Goal: Check status

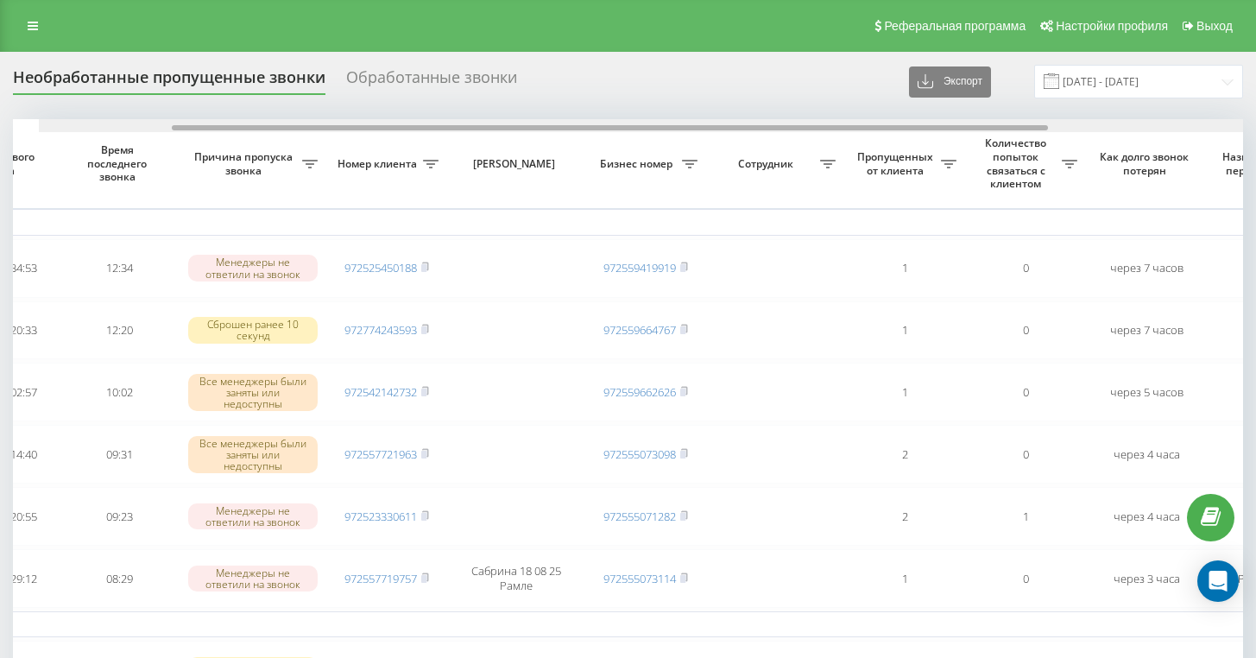
drag, startPoint x: 707, startPoint y: 162, endPoint x: 822, endPoint y: 164, distance: 114.8
click at [822, 130] on div at bounding box center [610, 127] width 876 height 5
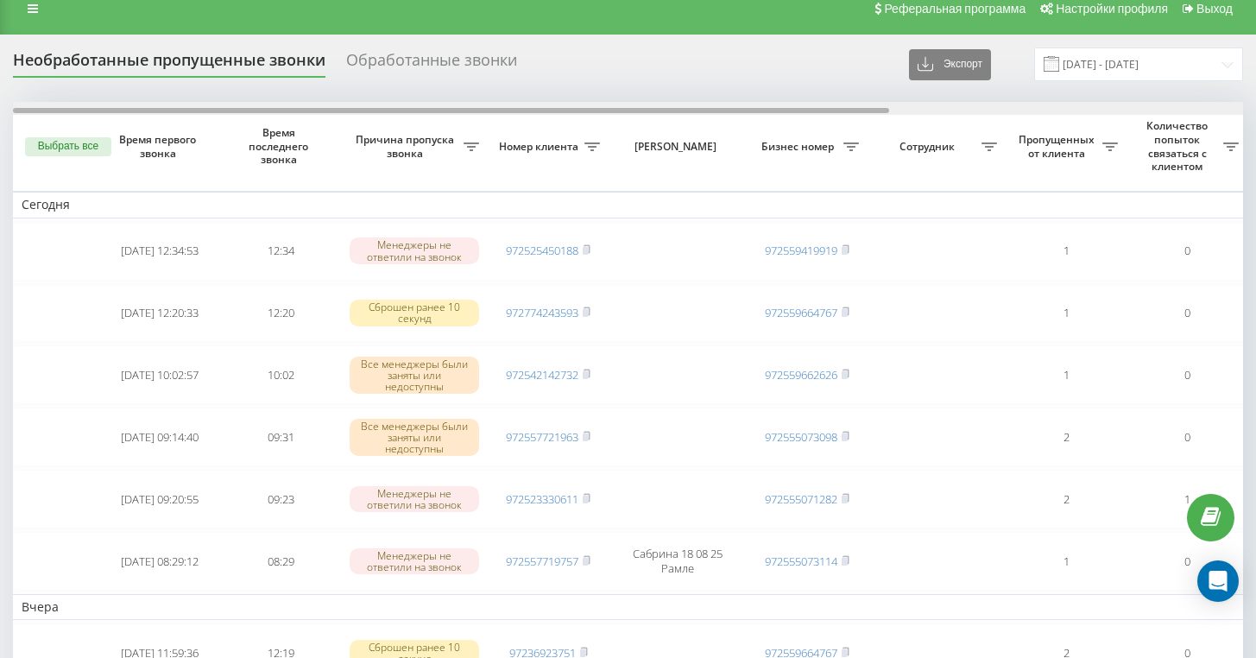
drag, startPoint x: 565, startPoint y: 143, endPoint x: 445, endPoint y: 153, distance: 120.4
click at [445, 153] on div "Выбрать все Время первого звонка Время последнего звонка [PERSON_NAME] пропуска…" at bounding box center [628, 577] width 1230 height 950
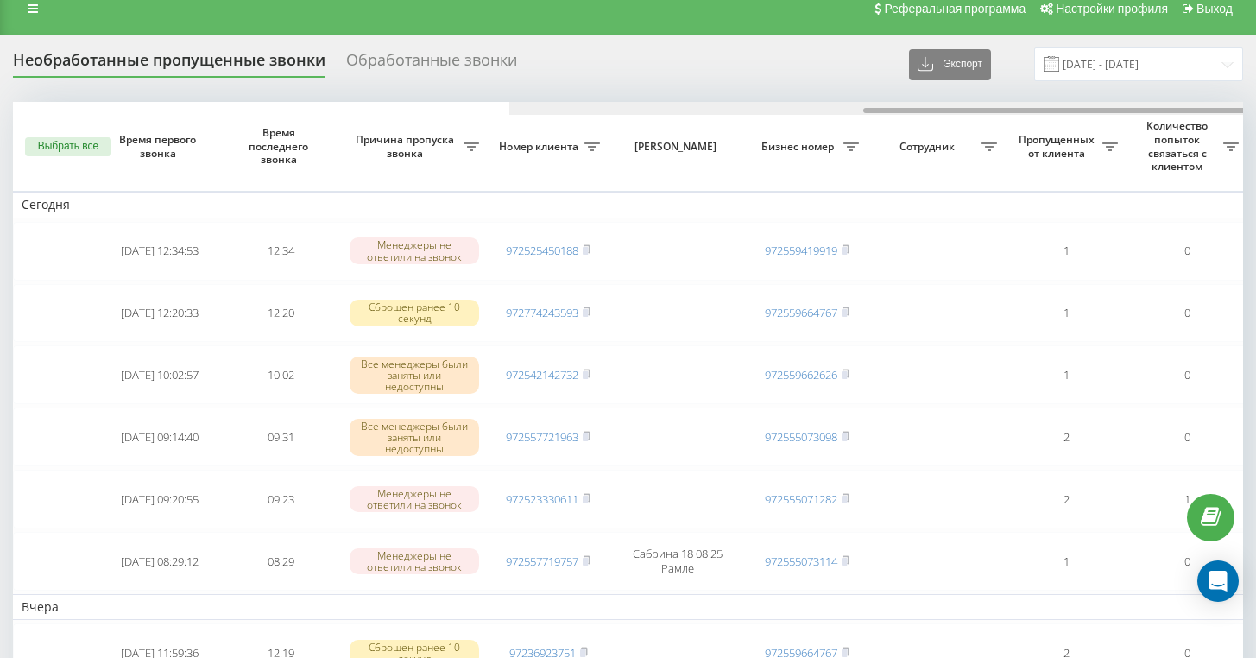
scroll to position [0, 496]
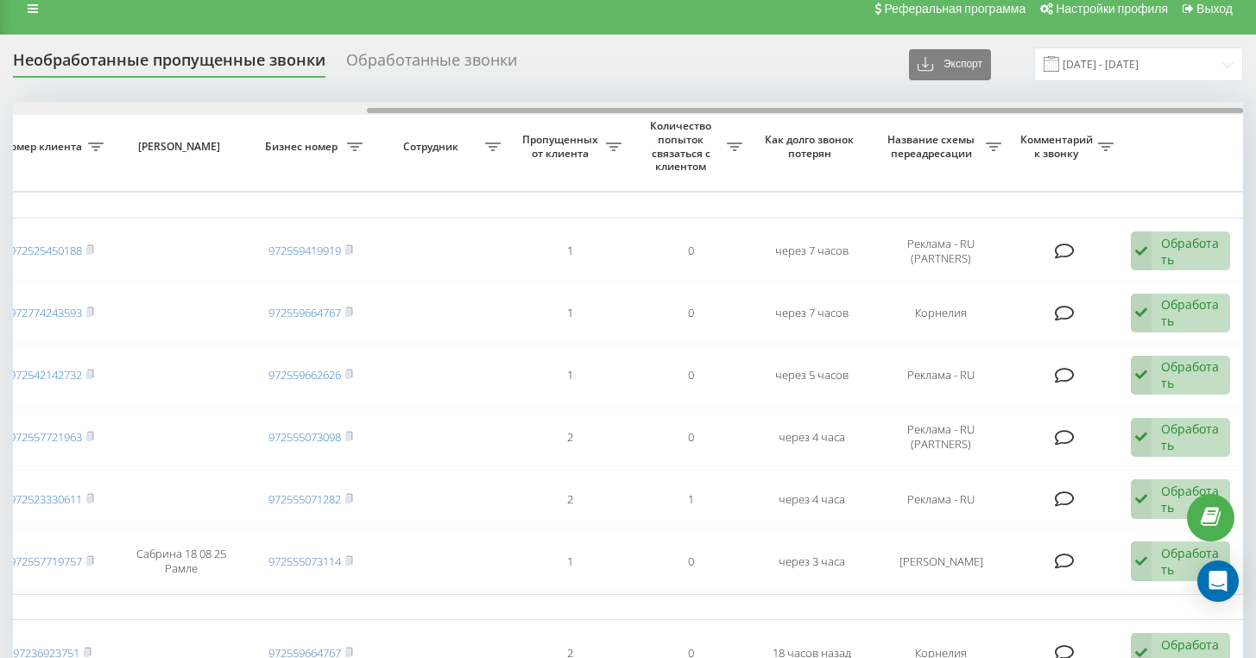
drag, startPoint x: 609, startPoint y: 142, endPoint x: 656, endPoint y: 148, distance: 47.9
click at [656, 115] on div at bounding box center [628, 108] width 1230 height 13
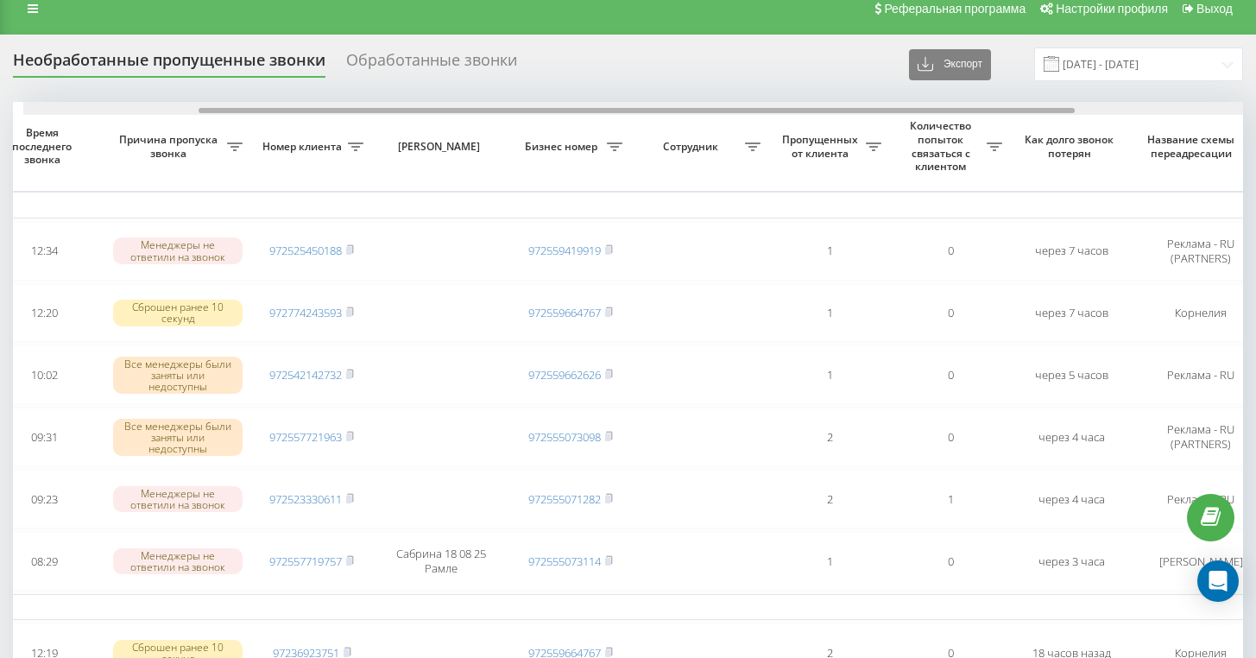
scroll to position [0, 257]
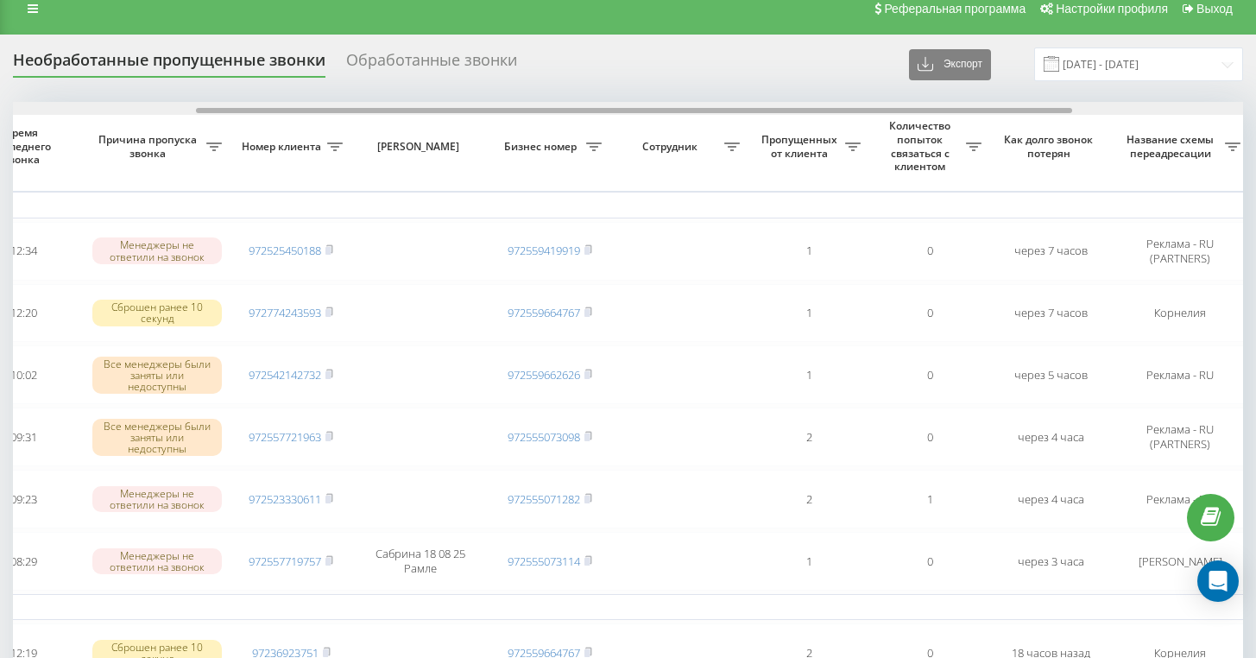
drag, startPoint x: 399, startPoint y: 145, endPoint x: 229, endPoint y: 142, distance: 170.1
click at [229, 115] on div at bounding box center [628, 108] width 1230 height 13
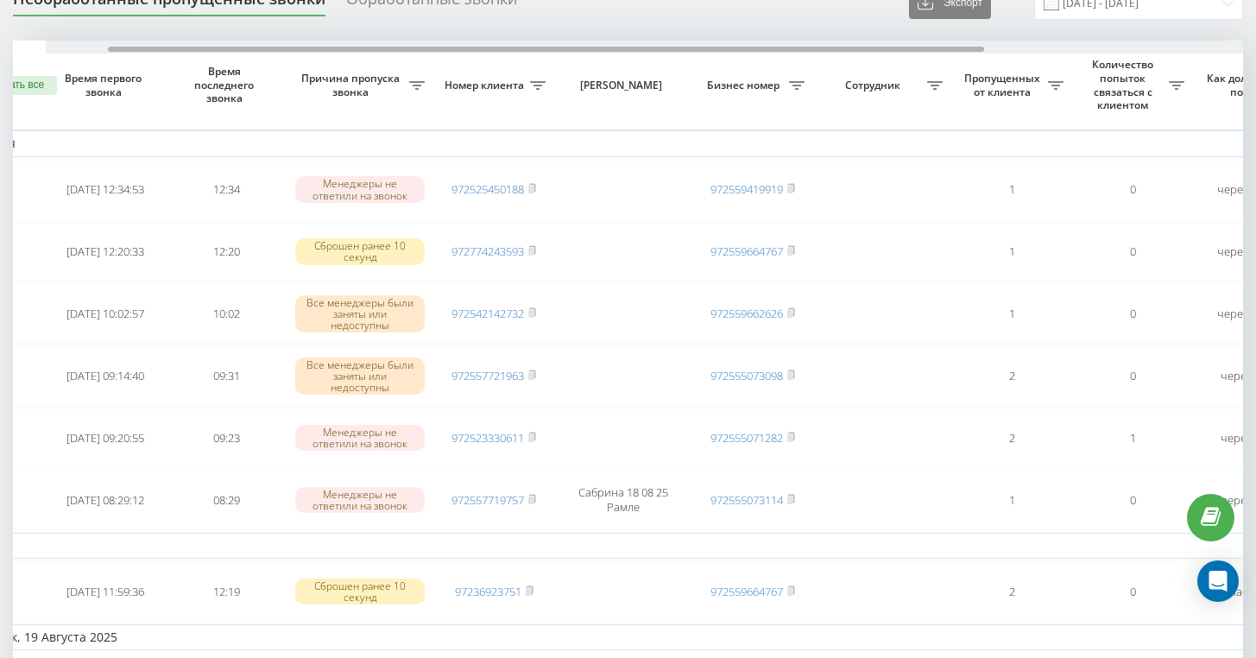
scroll to position [0, 0]
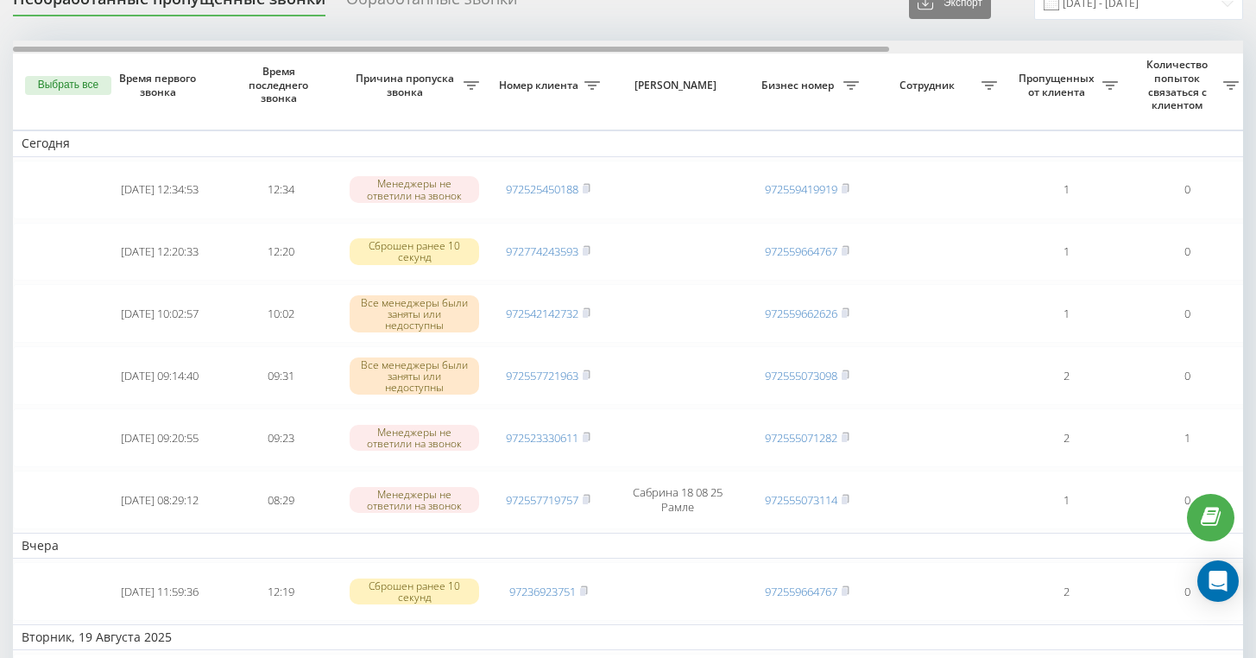
drag, startPoint x: 369, startPoint y: 81, endPoint x: 139, endPoint y: 81, distance: 229.6
click at [139, 52] on div at bounding box center [451, 49] width 876 height 5
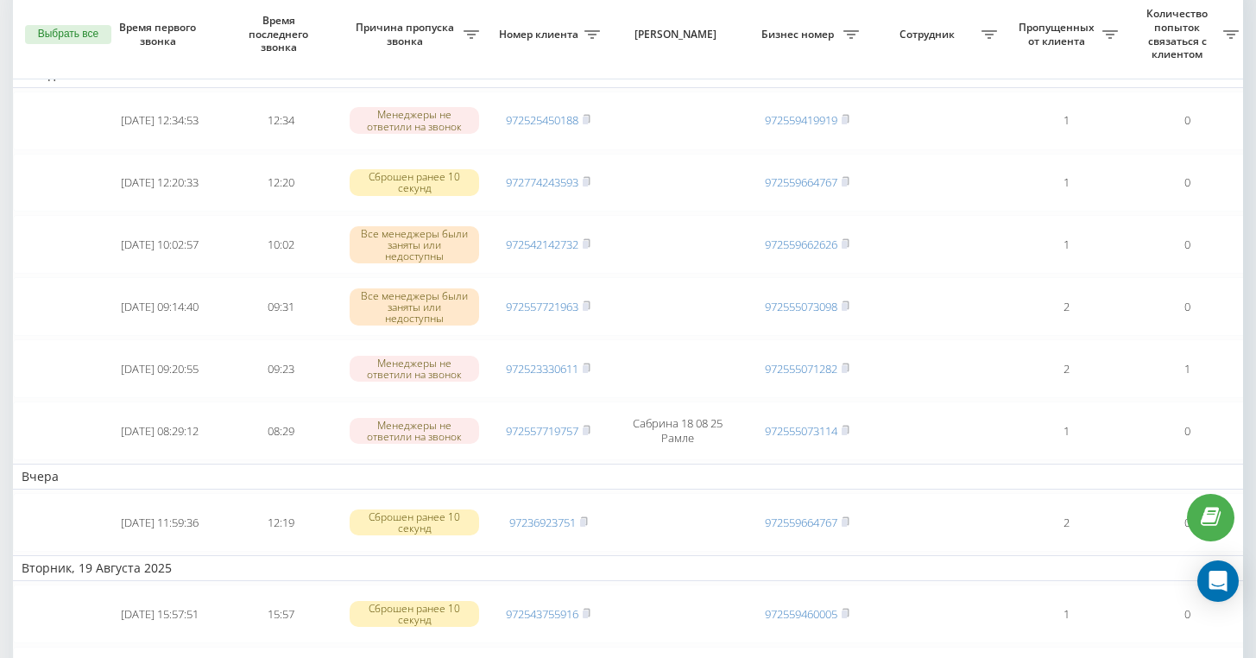
drag, startPoint x: 613, startPoint y: 15, endPoint x: 611, endPoint y: 70, distance: 55.3
click at [611, 67] on div "Выбрать все Время первого звонка Время последнего звонка [PERSON_NAME] пропуска…" at bounding box center [628, 447] width 1230 height 950
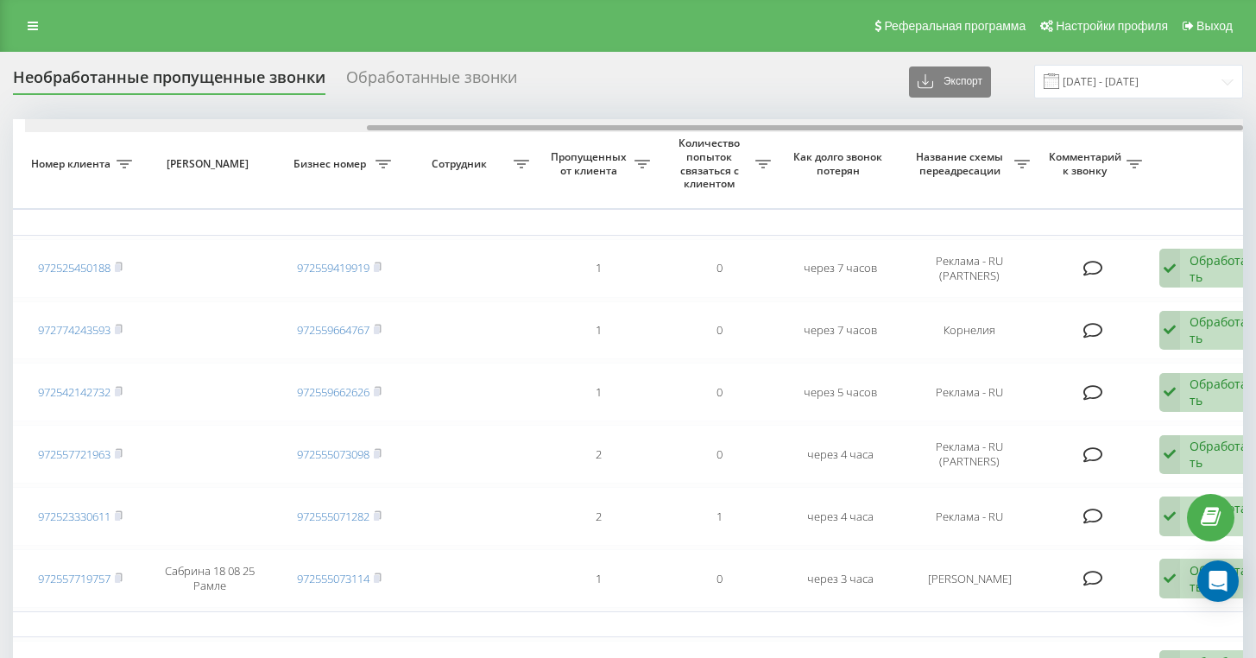
scroll to position [0, 496]
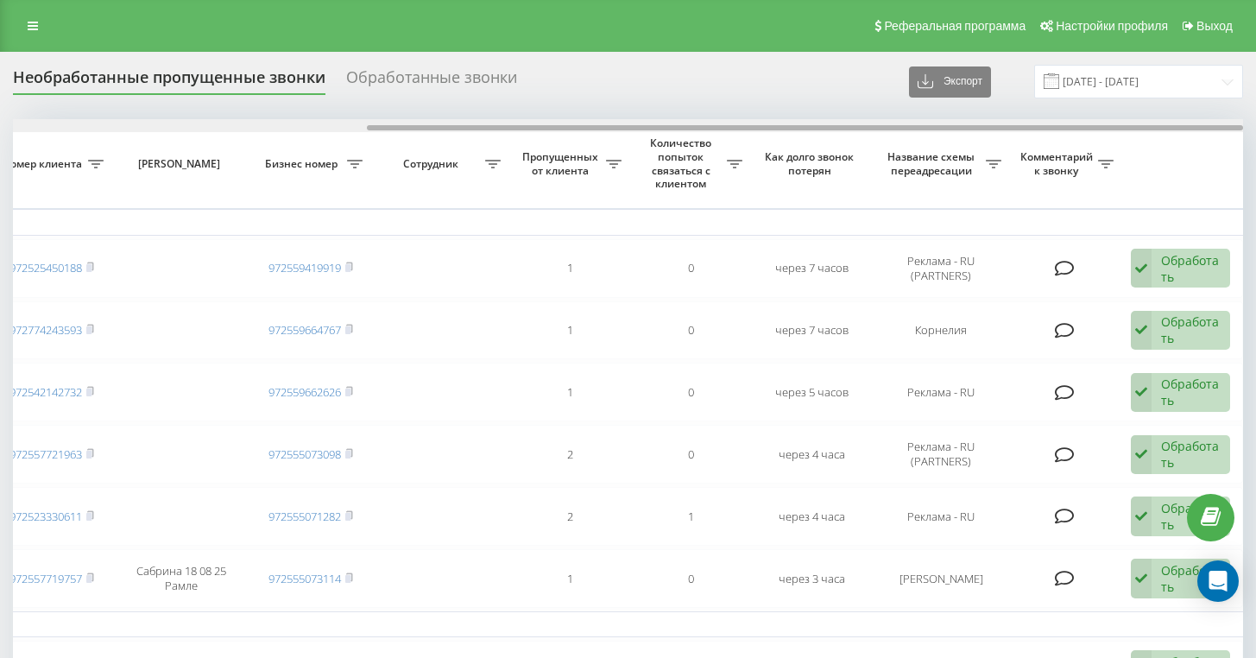
drag, startPoint x: 551, startPoint y: 160, endPoint x: 1022, endPoint y: 202, distance: 473.2
click at [1022, 202] on div "Выбрать все Время первого звонка Время последнего звонка [PERSON_NAME] пропуска…" at bounding box center [628, 594] width 1230 height 950
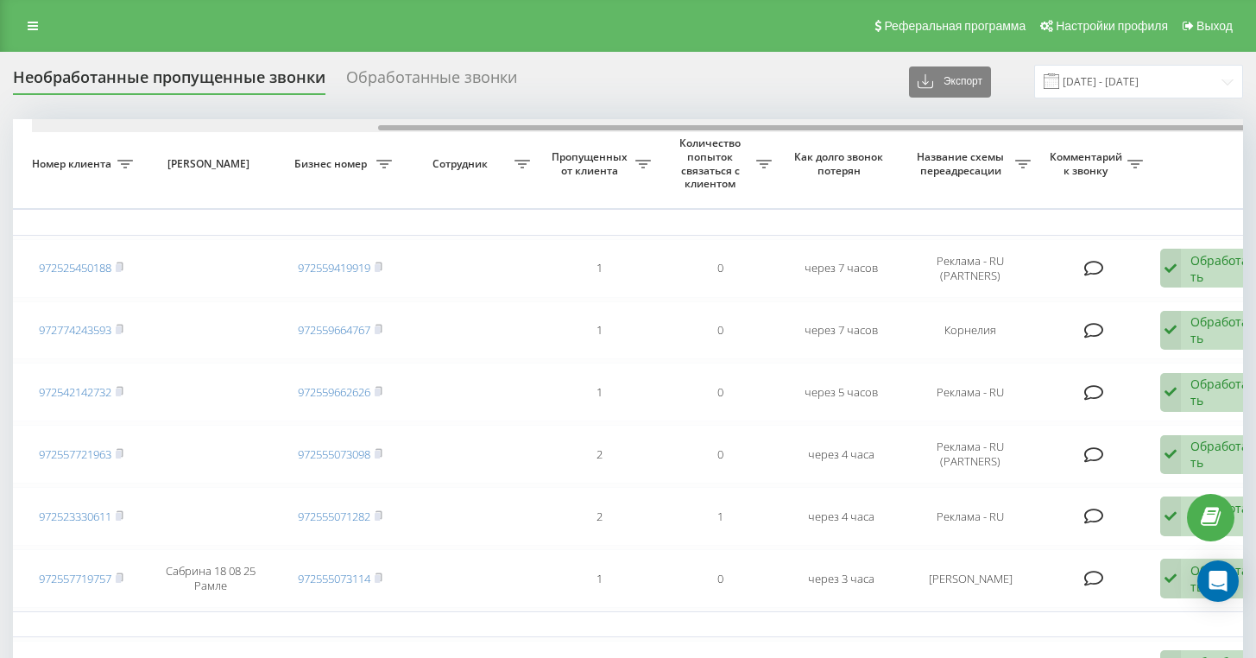
scroll to position [0, 464]
drag, startPoint x: 1013, startPoint y: 161, endPoint x: 989, endPoint y: 155, distance: 24.1
click at [989, 132] on div at bounding box center [628, 125] width 1230 height 13
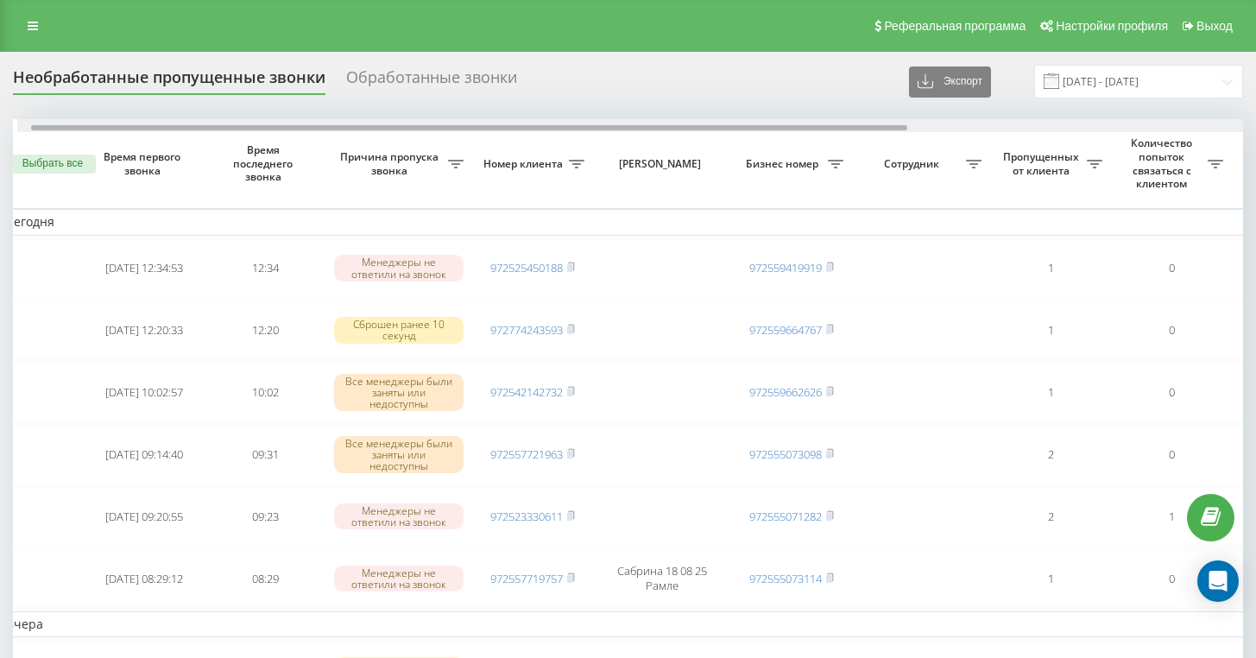
scroll to position [0, 0]
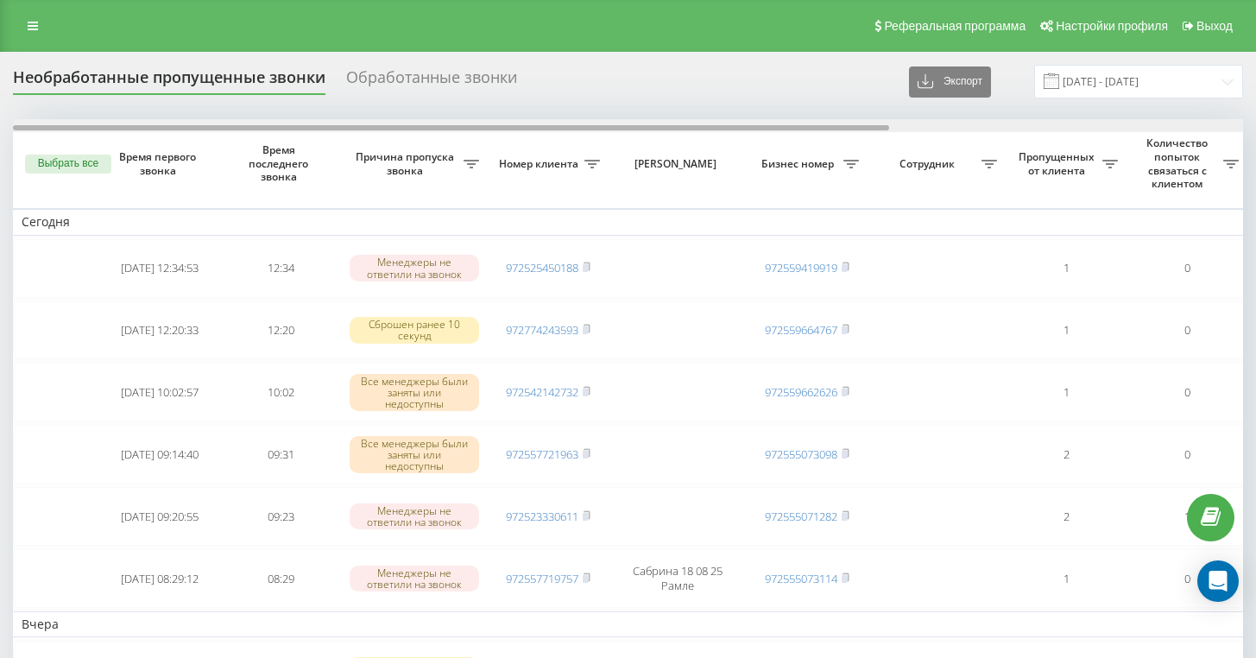
drag, startPoint x: 510, startPoint y: 161, endPoint x: 172, endPoint y: 161, distance: 338.4
click at [172, 130] on div at bounding box center [451, 127] width 876 height 5
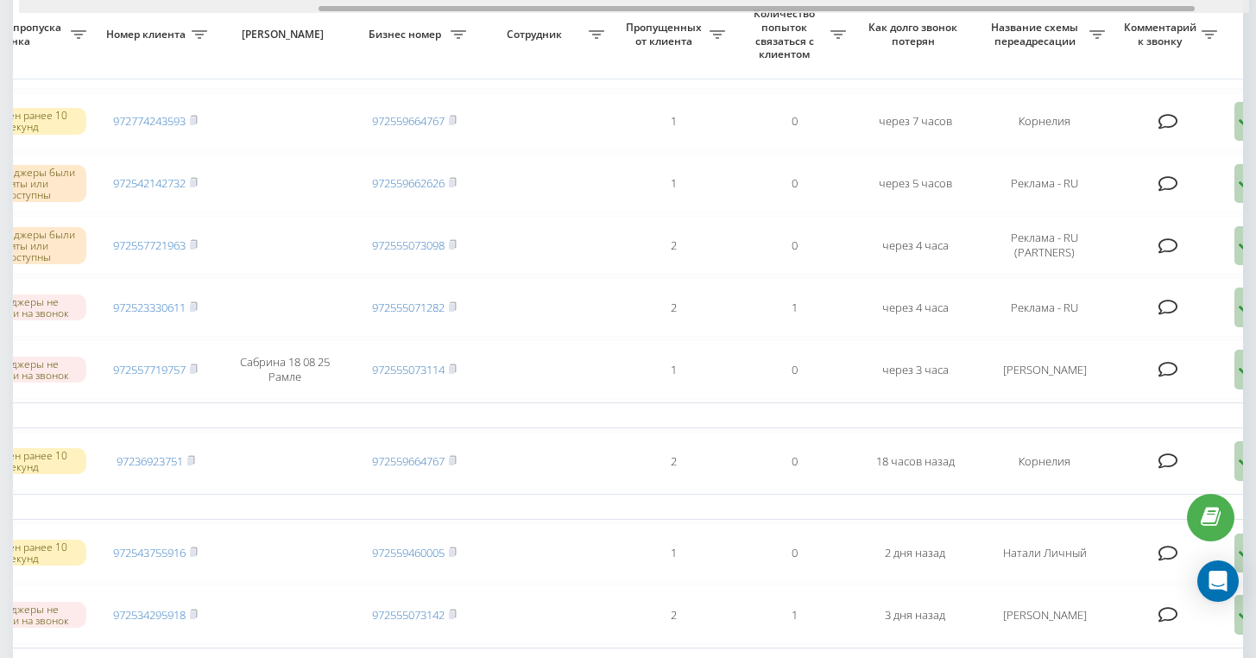
scroll to position [0, 421]
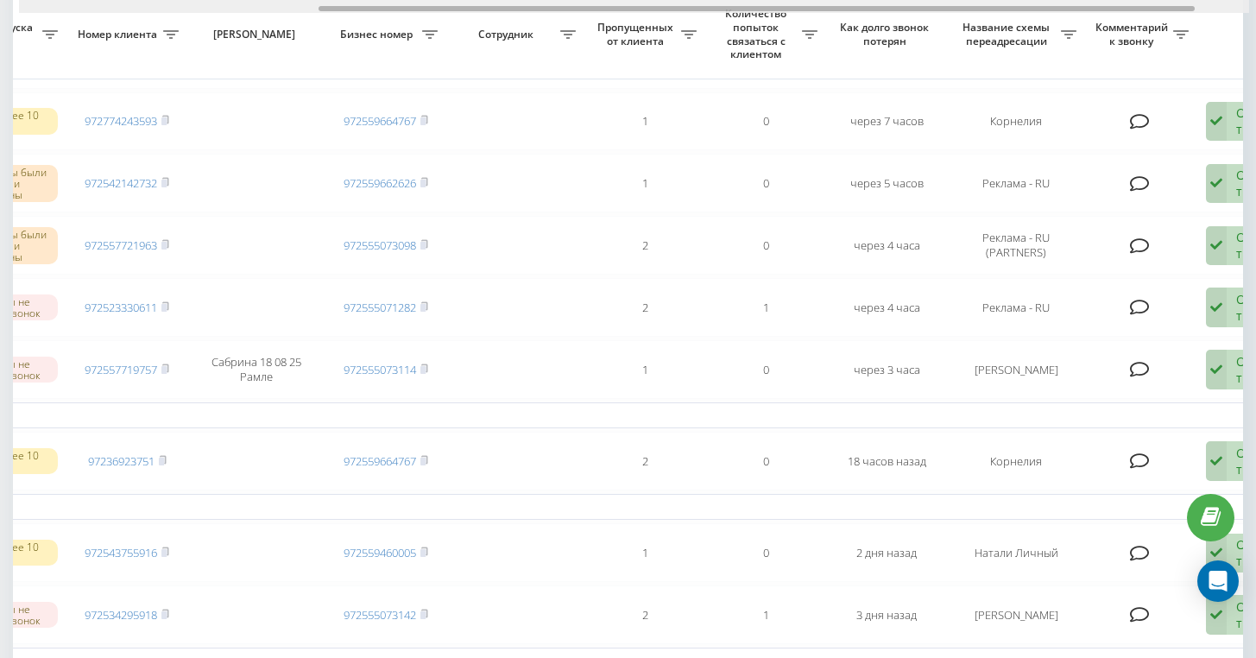
drag, startPoint x: 503, startPoint y: 9, endPoint x: 804, endPoint y: 29, distance: 301.1
click at [804, 29] on div "Выбрать все Время первого звонка Время последнего звонка [PERSON_NAME] пропуска…" at bounding box center [628, 385] width 1230 height 950
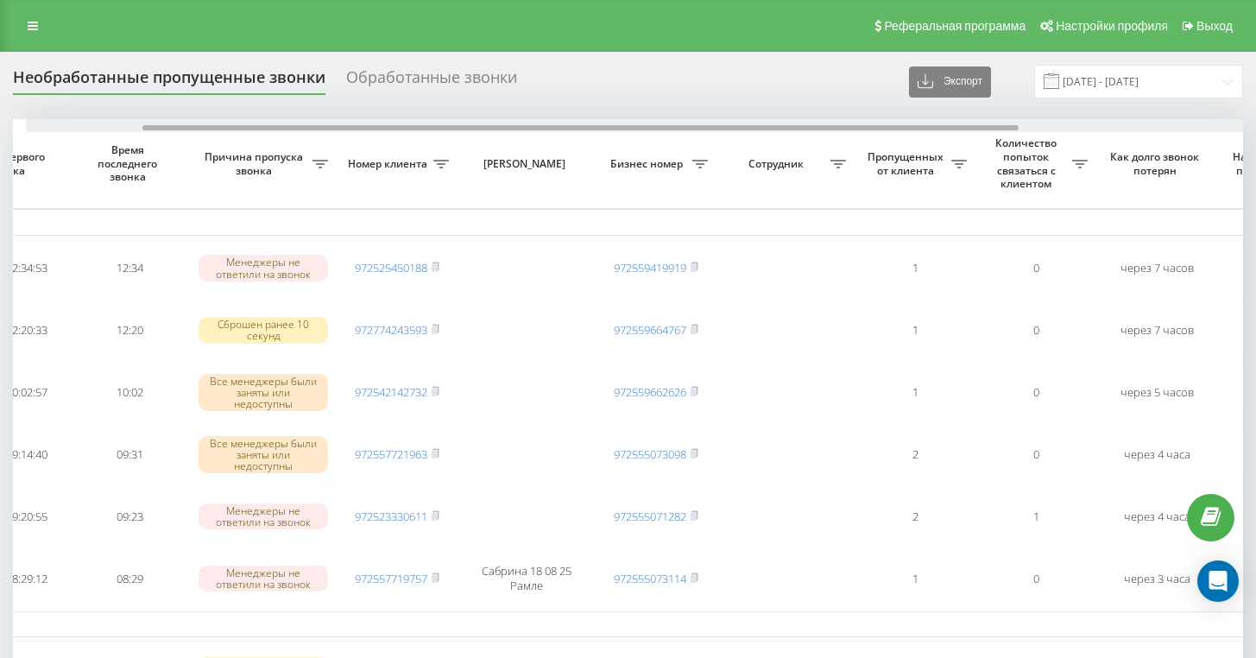
scroll to position [0, 0]
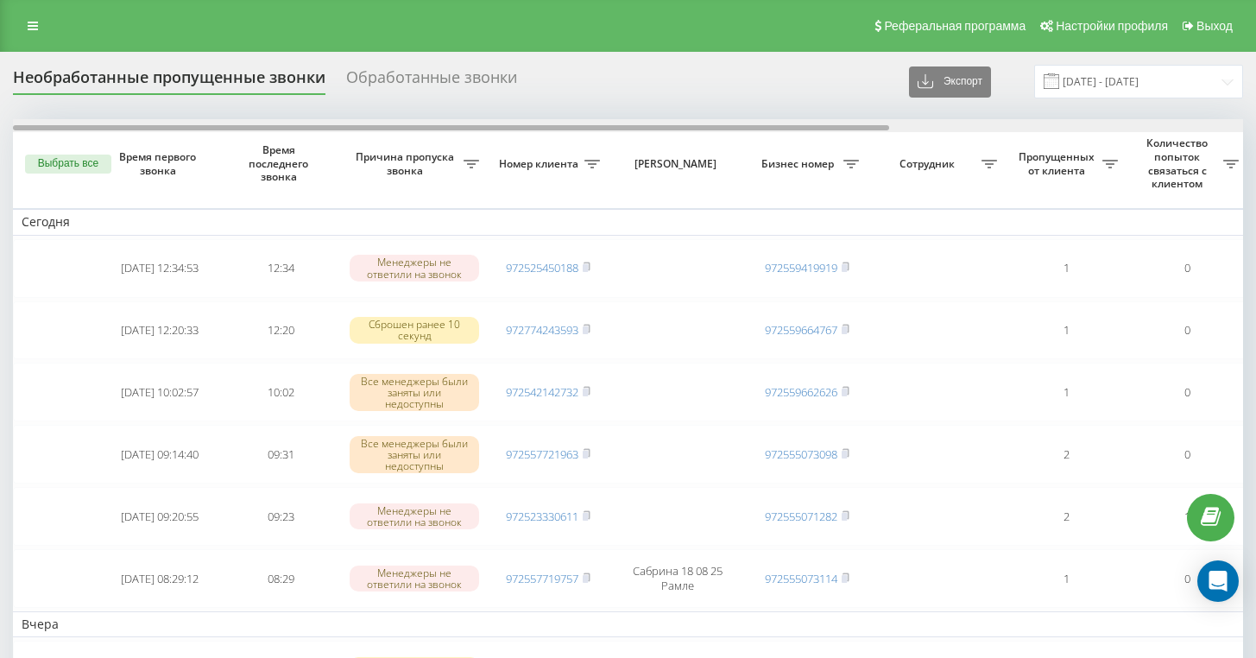
drag, startPoint x: 604, startPoint y: 161, endPoint x: 180, endPoint y: 117, distance: 427.0
click at [199, 132] on div at bounding box center [628, 125] width 1230 height 13
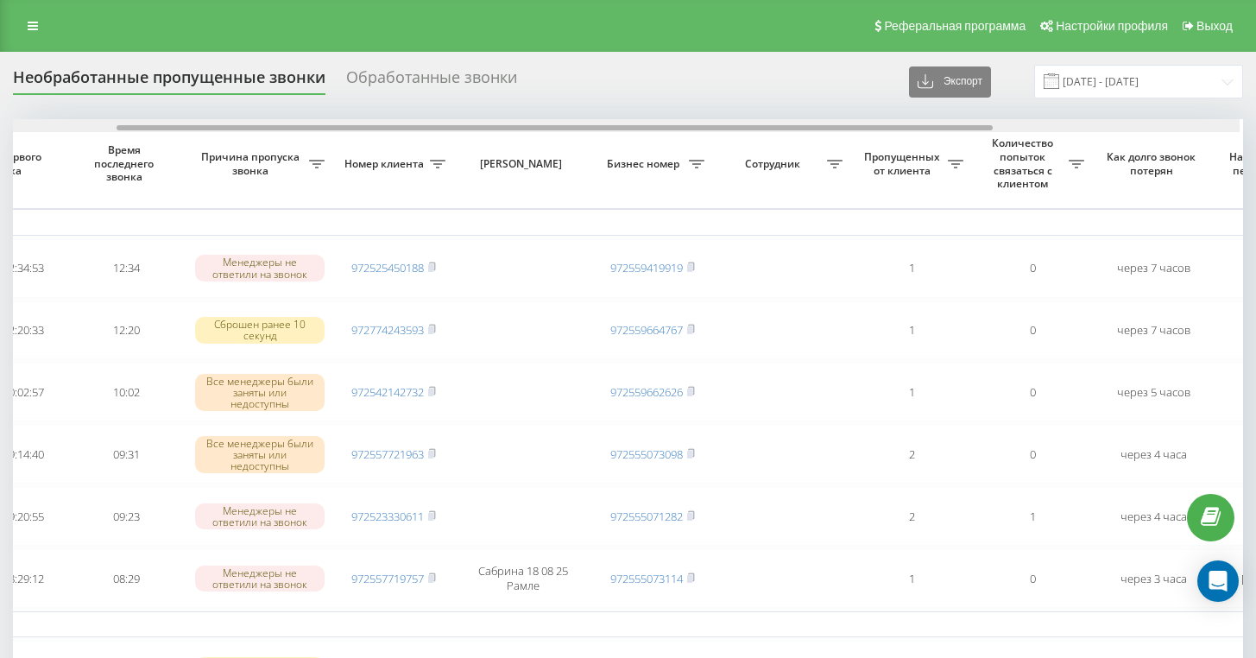
scroll to position [0, 129]
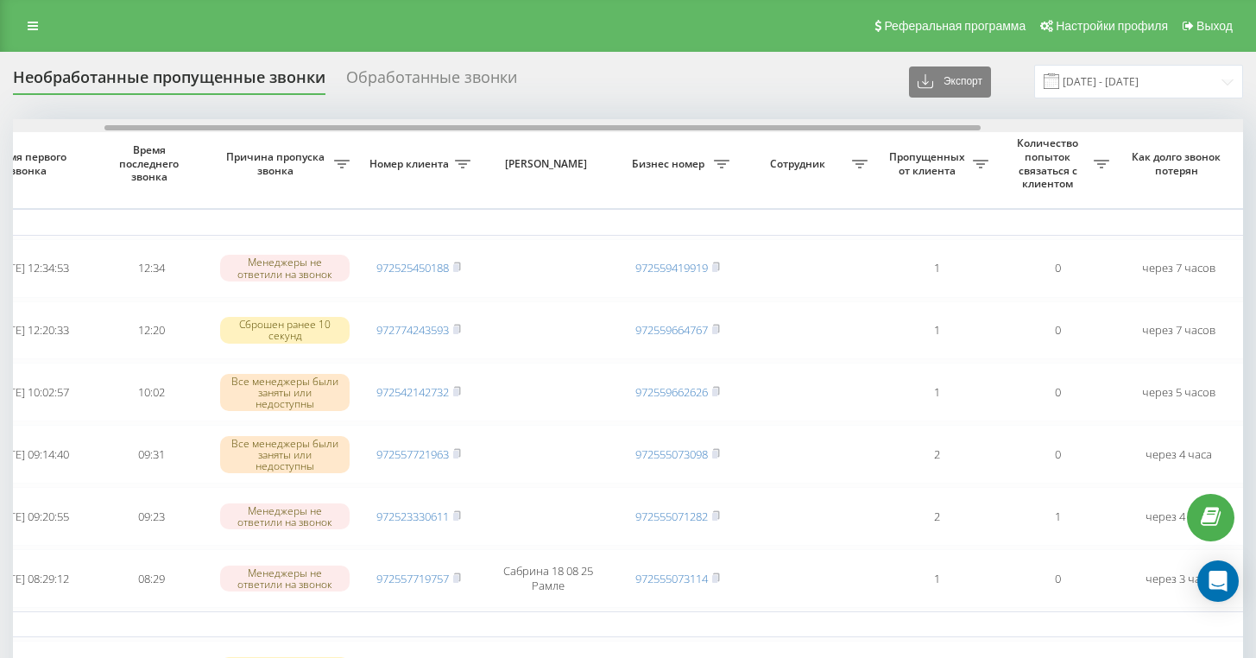
drag, startPoint x: 395, startPoint y: 161, endPoint x: 488, endPoint y: 161, distance: 92.4
click at [488, 130] on div at bounding box center [542, 127] width 876 height 5
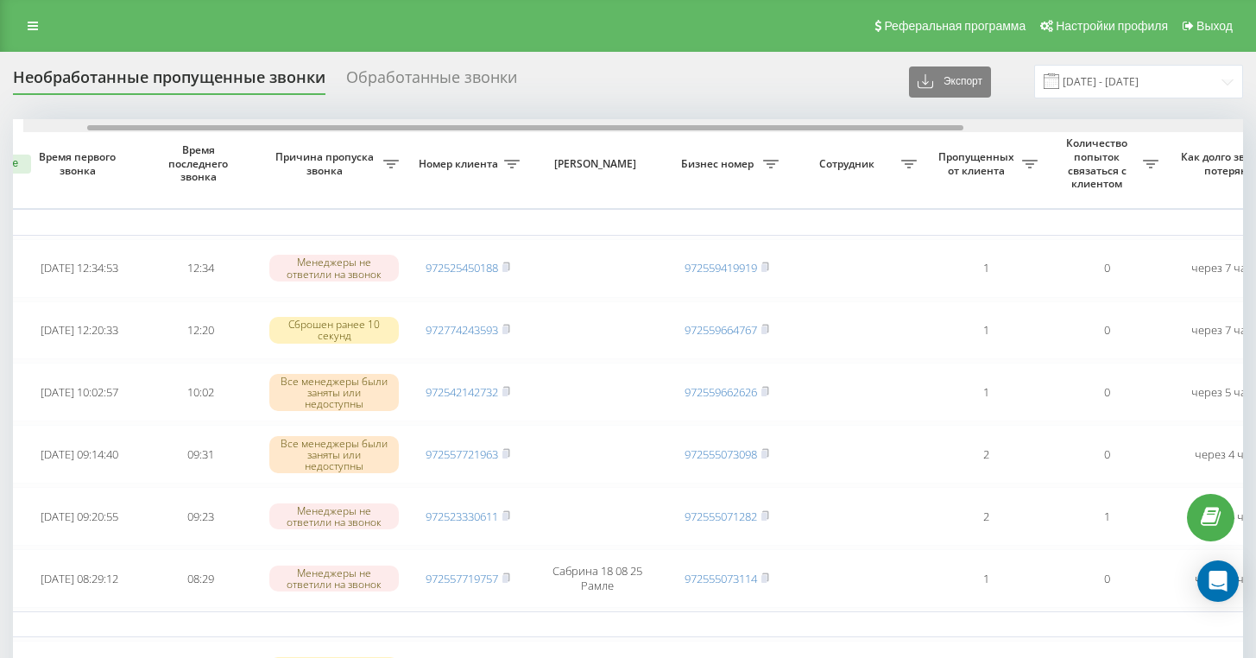
scroll to position [0, 74]
drag, startPoint x: 484, startPoint y: 161, endPoint x: 445, endPoint y: 159, distance: 38.9
click at [445, 132] on div at bounding box center [628, 125] width 1230 height 13
